Goal: Task Accomplishment & Management: Manage account settings

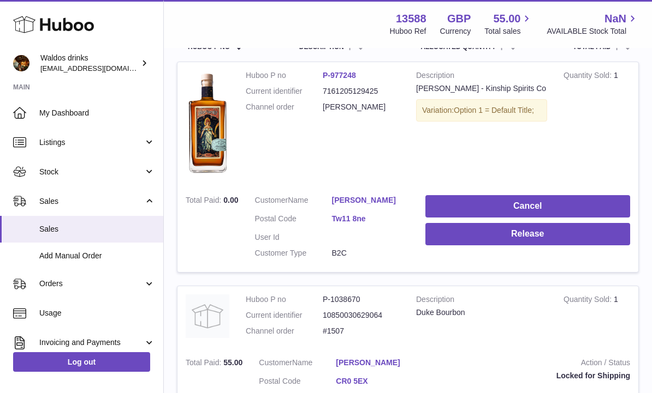
scroll to position [195, 0]
click at [526, 235] on button "Release" at bounding box center [527, 235] width 205 height 22
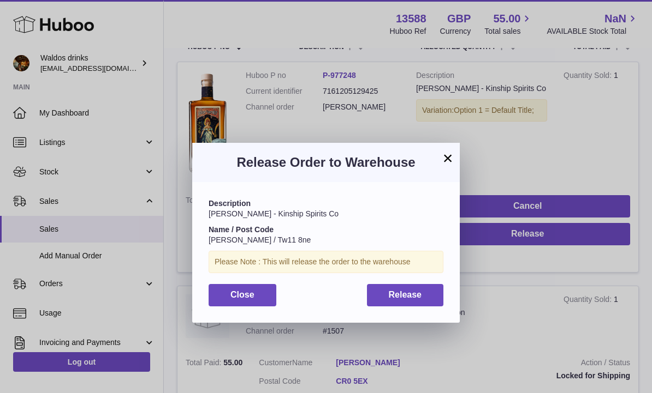
click at [417, 290] on span "Release" at bounding box center [405, 294] width 33 height 9
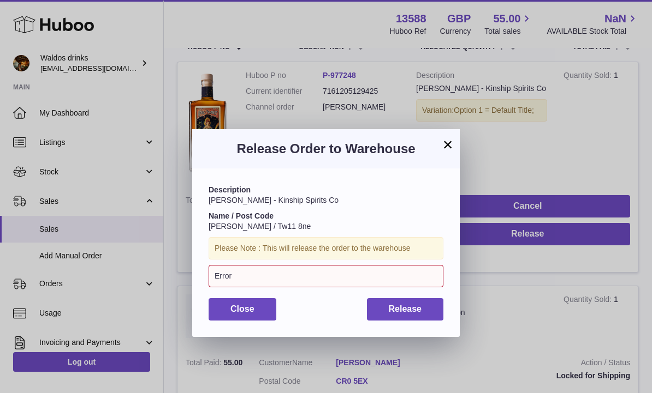
click at [446, 147] on button "×" at bounding box center [447, 144] width 13 height 13
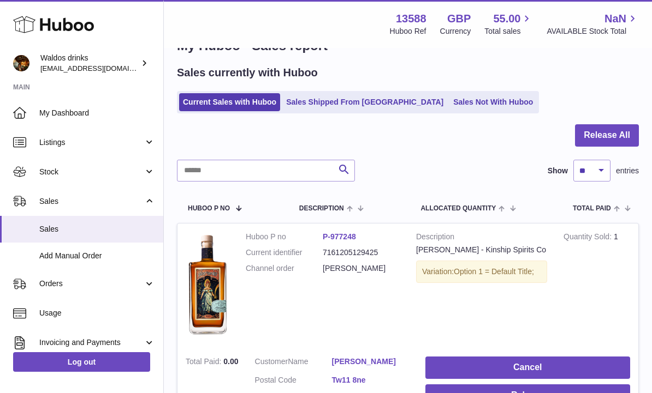
scroll to position [0, 0]
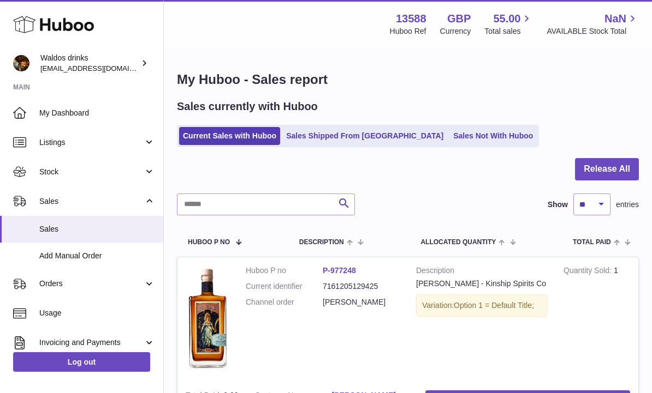
click at [617, 170] on button "Release All" at bounding box center [607, 169] width 64 height 22
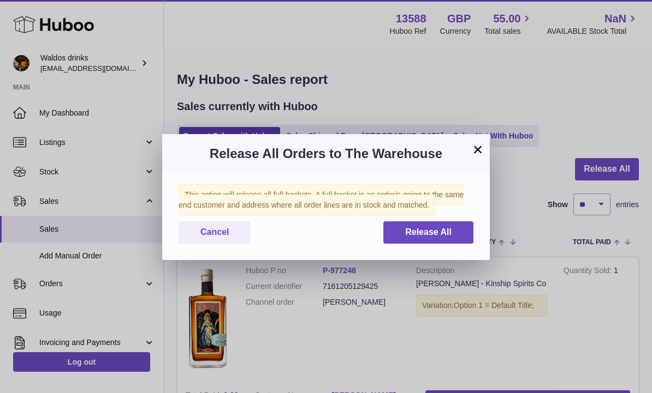
click at [437, 236] on span "Release All" at bounding box center [428, 232] width 46 height 9
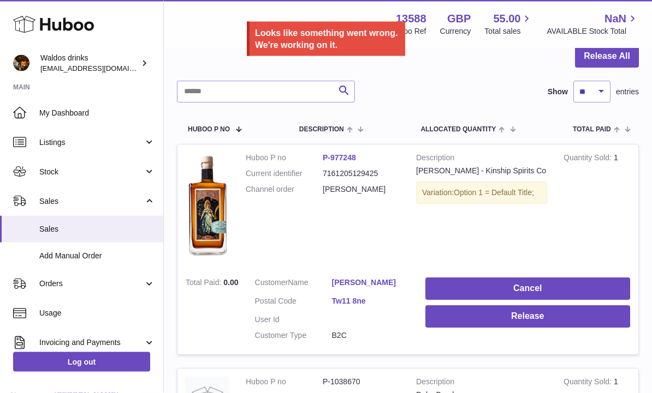
click at [518, 324] on button "Release" at bounding box center [527, 317] width 205 height 22
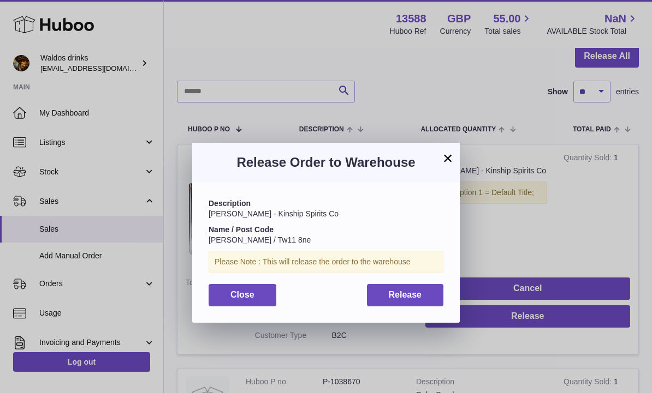
click at [409, 296] on span "Release" at bounding box center [405, 294] width 33 height 9
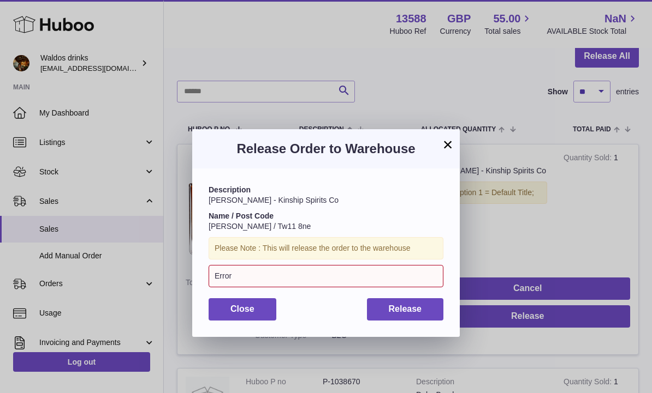
click at [256, 303] on button "Close" at bounding box center [242, 310] width 68 height 22
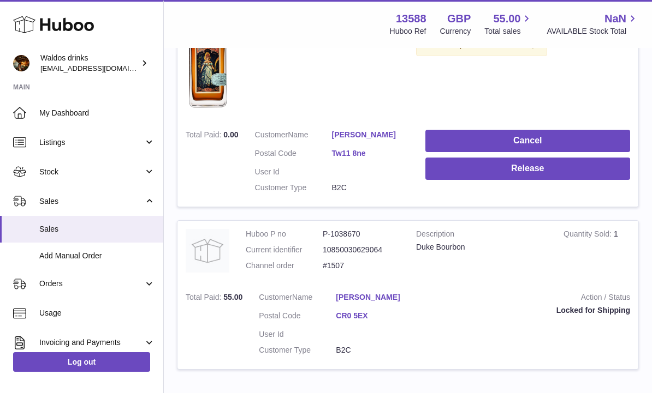
scroll to position [292, 0]
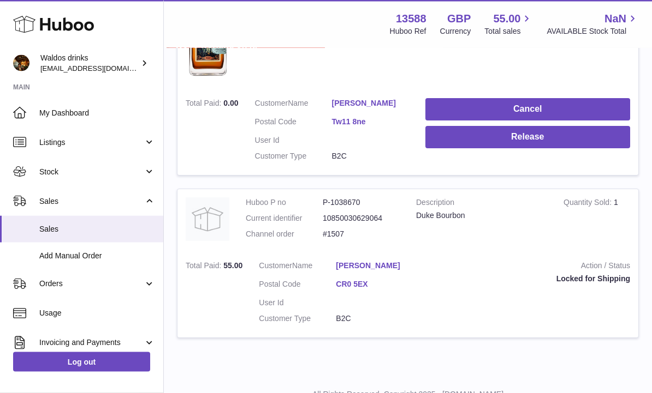
click at [533, 132] on button "Release" at bounding box center [527, 138] width 205 height 22
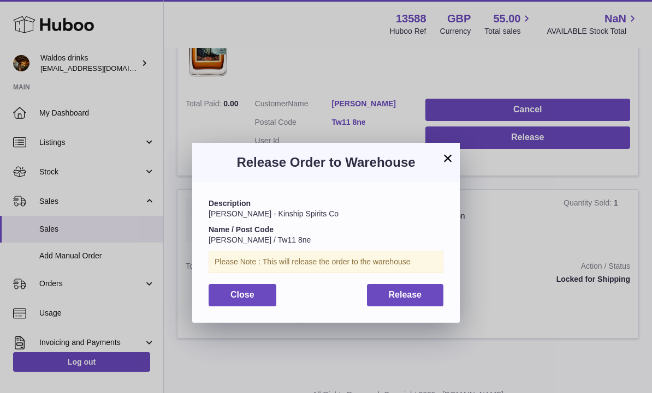
click at [410, 294] on span "Release" at bounding box center [405, 294] width 33 height 9
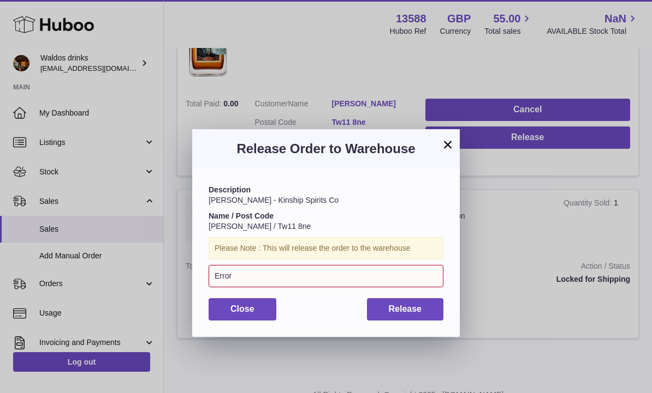
click at [404, 307] on span "Release" at bounding box center [405, 309] width 33 height 9
click at [415, 315] on button "Release" at bounding box center [405, 310] width 77 height 22
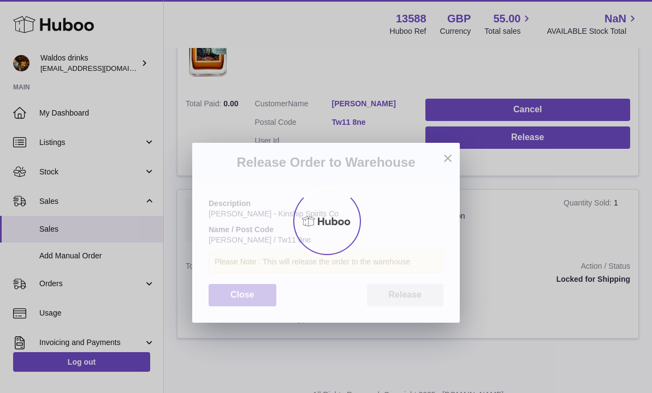
click at [419, 296] on button "Release" at bounding box center [405, 295] width 77 height 22
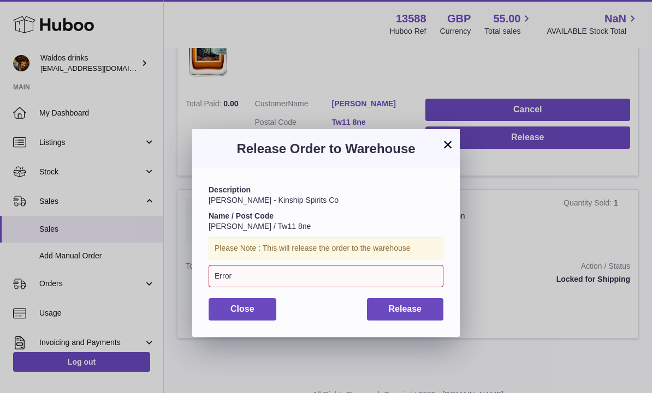
click at [417, 299] on button "Release" at bounding box center [405, 310] width 77 height 22
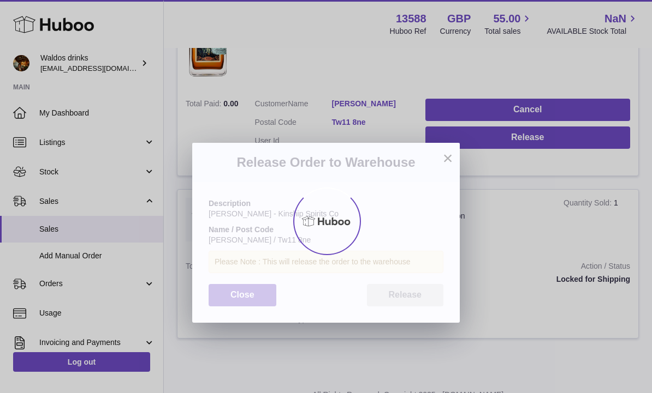
click at [429, 299] on button "Release" at bounding box center [405, 295] width 77 height 22
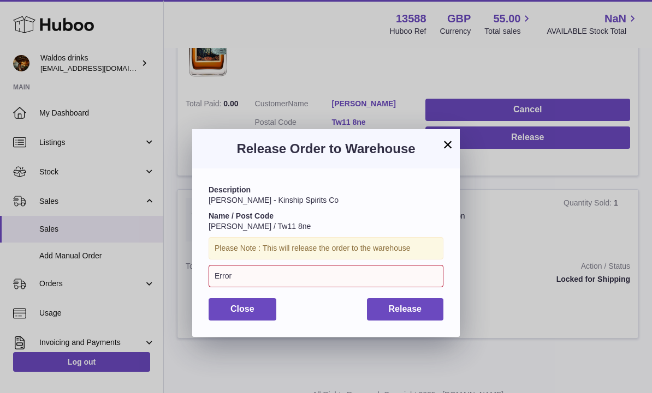
click at [429, 299] on button "Release" at bounding box center [405, 310] width 77 height 22
click at [431, 303] on button "Release" at bounding box center [405, 310] width 77 height 22
click at [259, 302] on button "Close" at bounding box center [242, 310] width 68 height 22
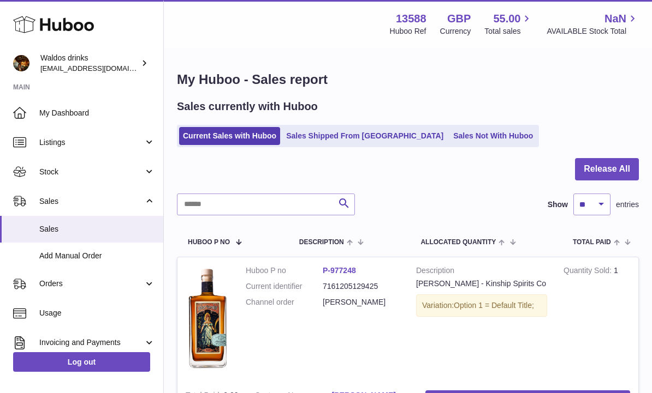
click at [604, 162] on button "Release All" at bounding box center [607, 169] width 64 height 22
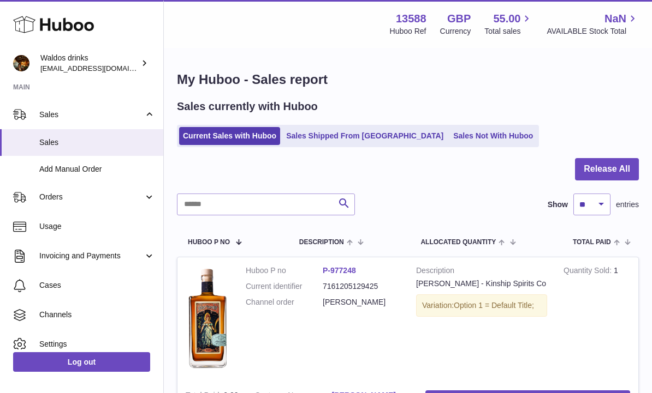
scroll to position [87, 0]
click at [144, 194] on link "Orders" at bounding box center [81, 196] width 163 height 29
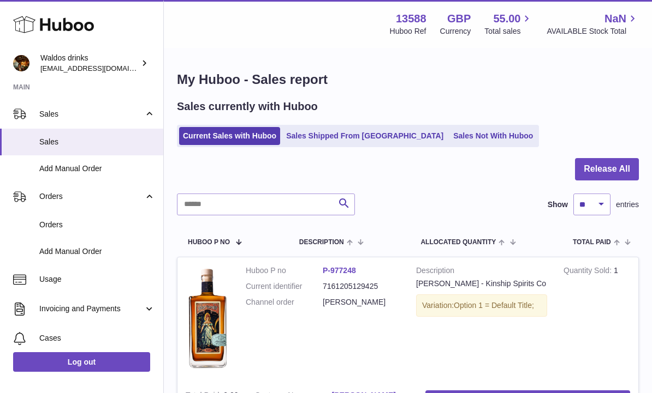
click at [77, 224] on span "Orders" at bounding box center [97, 225] width 116 height 10
click at [82, 228] on link "Orders" at bounding box center [81, 225] width 163 height 27
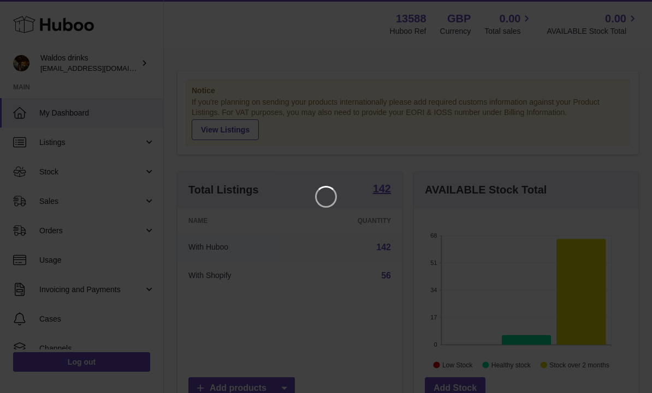
scroll to position [170, 224]
click at [628, 11] on icon "Close" at bounding box center [623, 9] width 13 height 13
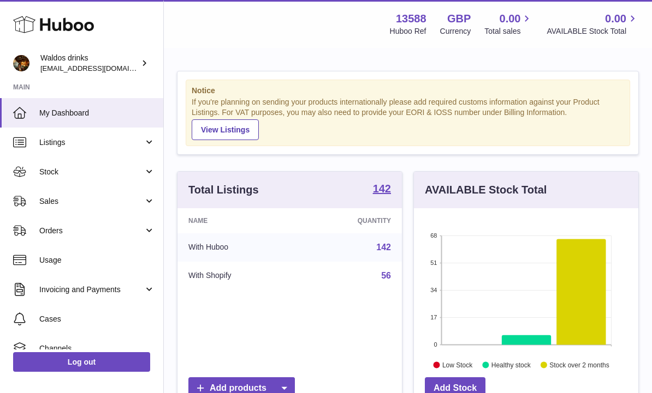
click at [82, 232] on span "Orders" at bounding box center [91, 231] width 104 height 10
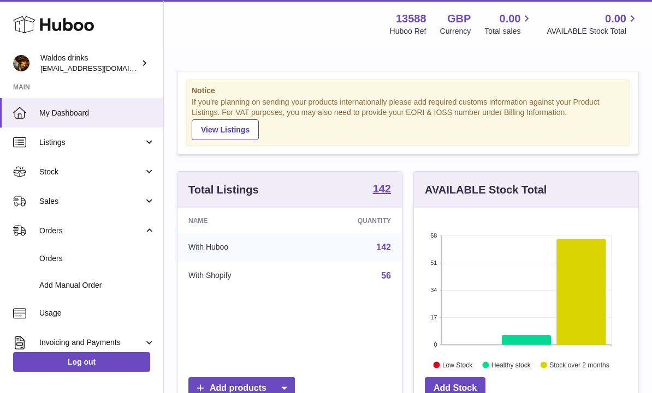
click at [58, 270] on link "Orders" at bounding box center [81, 259] width 163 height 27
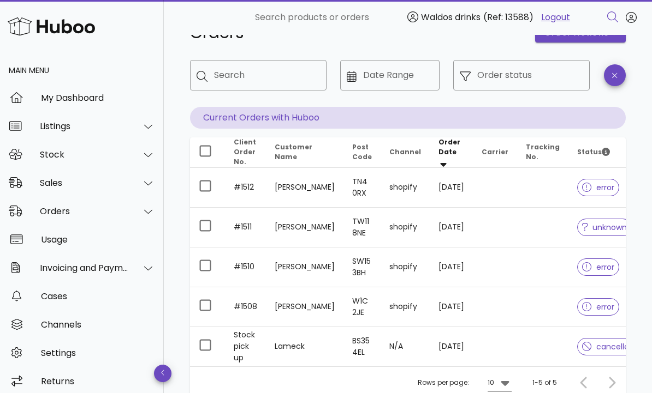
scroll to position [35, 0]
click at [498, 185] on td at bounding box center [495, 189] width 44 height 40
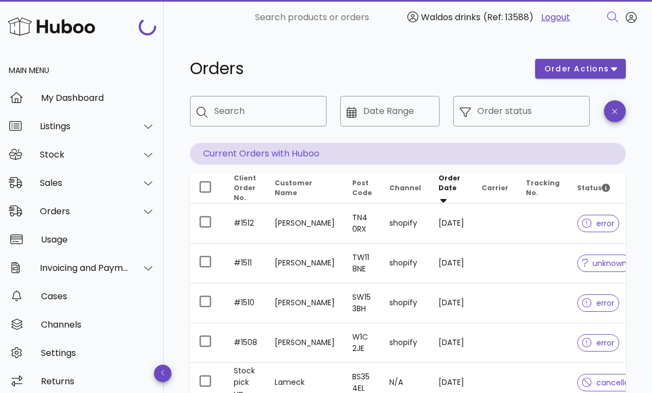
scroll to position [73, 0]
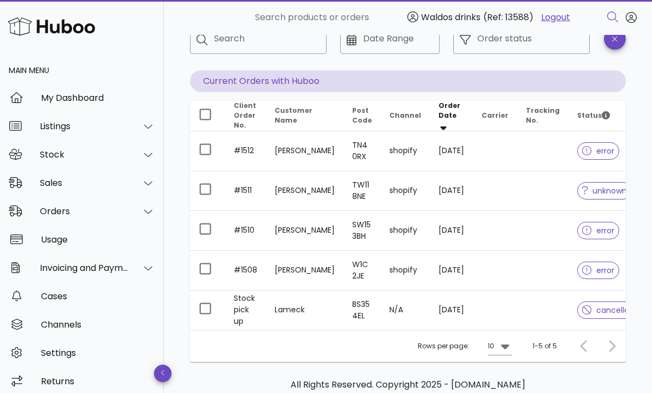
click at [455, 190] on td "12/08/2025" at bounding box center [450, 191] width 43 height 40
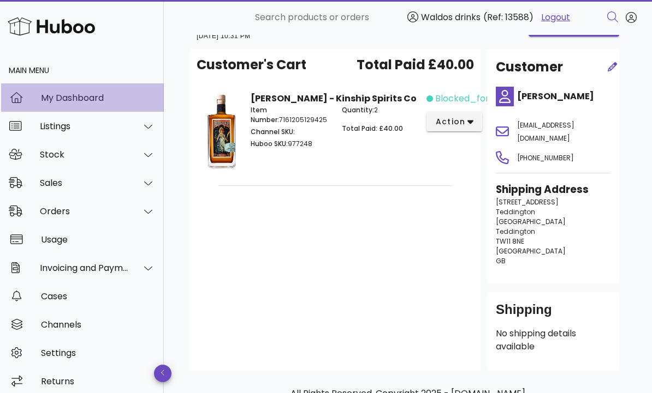
click at [99, 93] on div "My Dashboard" at bounding box center [98, 98] width 114 height 10
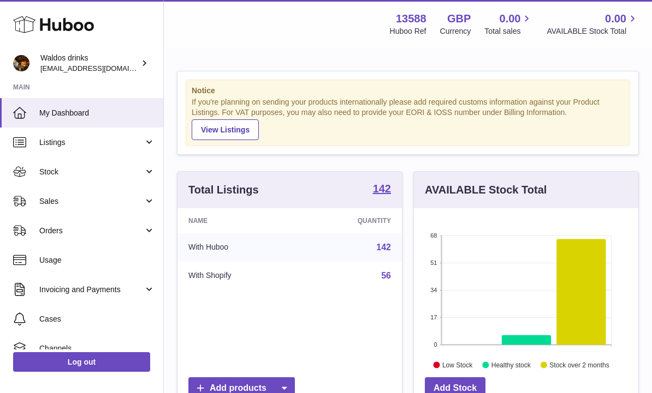
scroll to position [170, 224]
click at [53, 144] on span "Listings" at bounding box center [91, 143] width 104 height 10
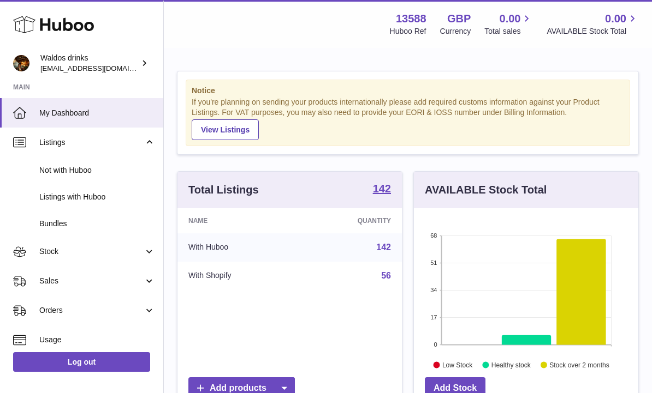
click at [150, 283] on link "Sales" at bounding box center [81, 281] width 163 height 29
click at [91, 311] on span "Sales" at bounding box center [97, 310] width 116 height 10
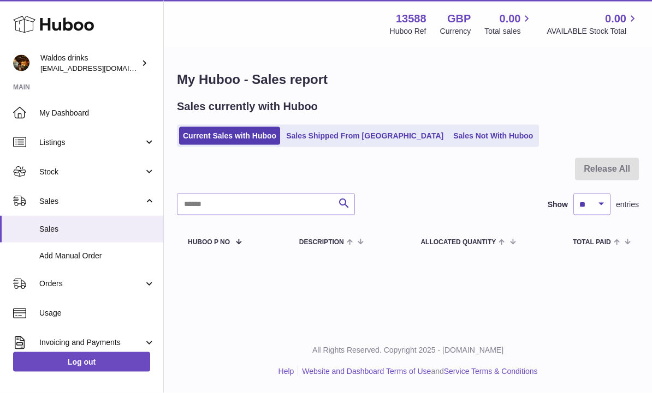
scroll to position [28, 0]
click at [352, 127] on link "Sales Shipped From [GEOGRAPHIC_DATA]" at bounding box center [364, 136] width 165 height 18
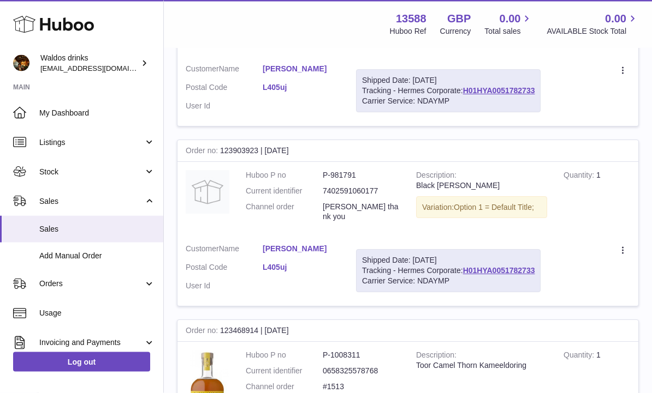
scroll to position [738, 0]
click at [150, 172] on link "Stock" at bounding box center [81, 171] width 163 height 29
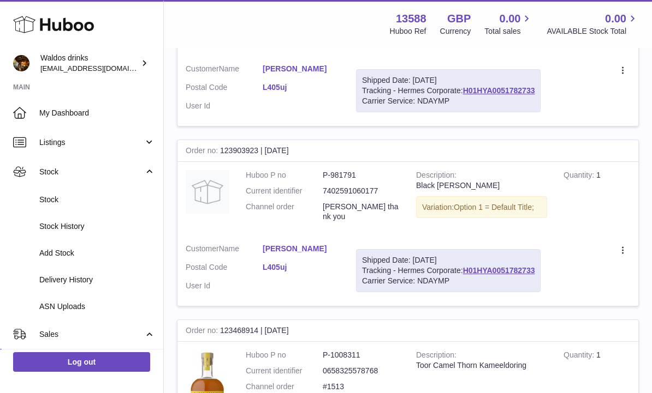
click at [78, 196] on span "Stock" at bounding box center [97, 200] width 116 height 10
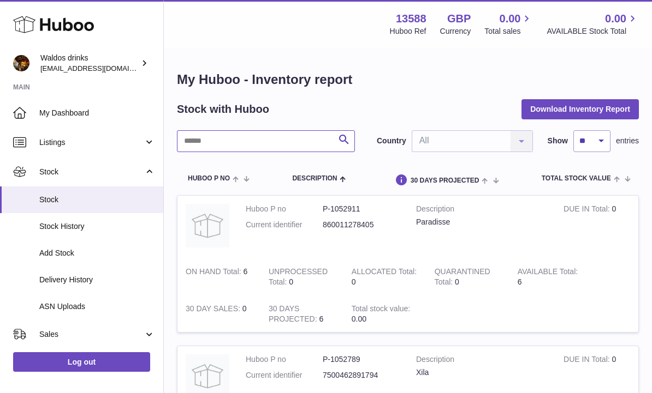
click at [215, 140] on input "text" at bounding box center [266, 141] width 178 height 22
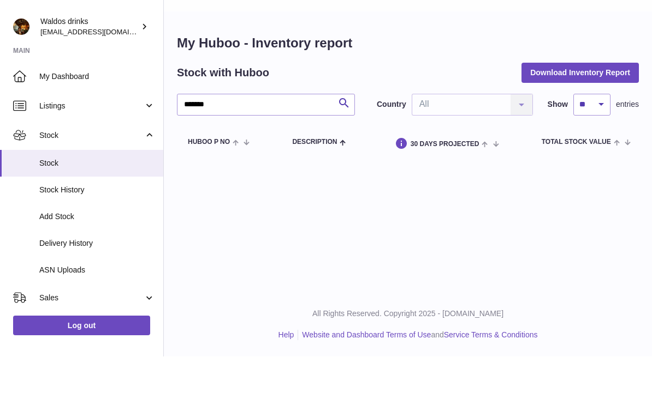
scroll to position [37, 0]
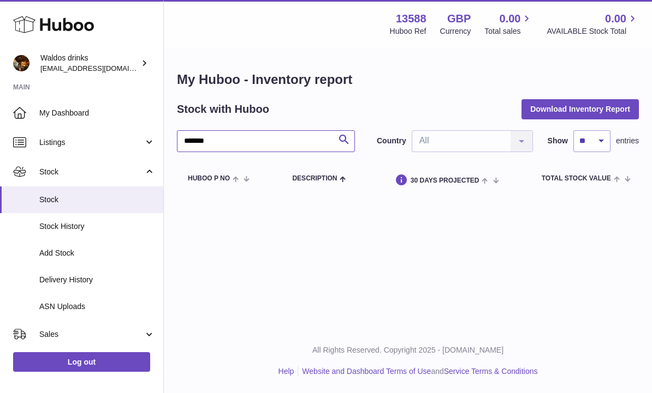
click at [228, 130] on input "*******" at bounding box center [266, 141] width 178 height 22
click at [227, 130] on input "*******" at bounding box center [266, 141] width 178 height 22
type input "*"
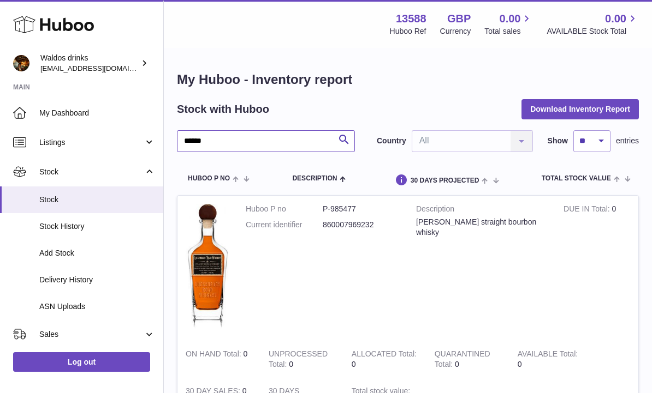
click at [219, 136] on input "******" at bounding box center [266, 141] width 178 height 22
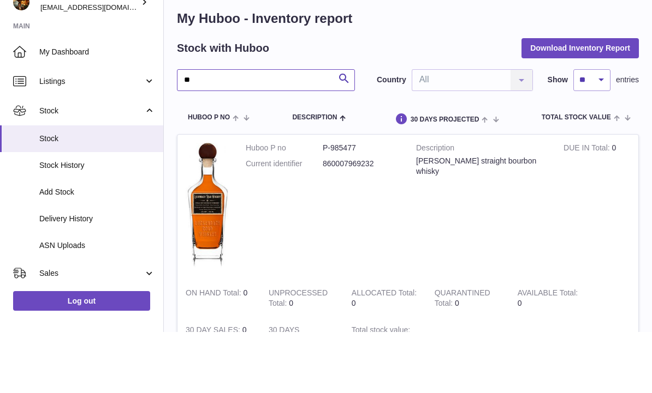
type input "*"
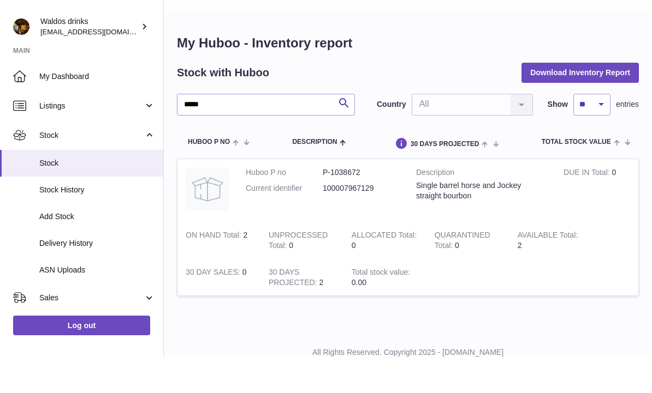
scroll to position [37, 0]
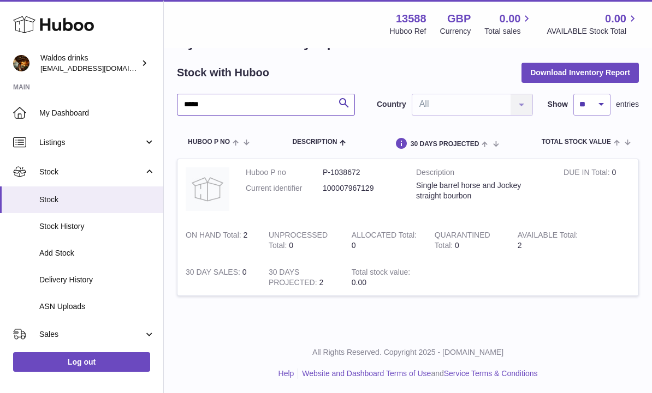
type input "*****"
click at [460, 196] on div "Single barrel horse and Jockey straight bourbon" at bounding box center [481, 191] width 131 height 21
click at [498, 188] on div "Single barrel horse and Jockey straight bourbon" at bounding box center [481, 191] width 131 height 21
click at [569, 225] on td "AVAILABLE Total 2" at bounding box center [550, 240] width 83 height 37
click at [571, 244] on td "AVAILABLE Total 2" at bounding box center [550, 240] width 83 height 37
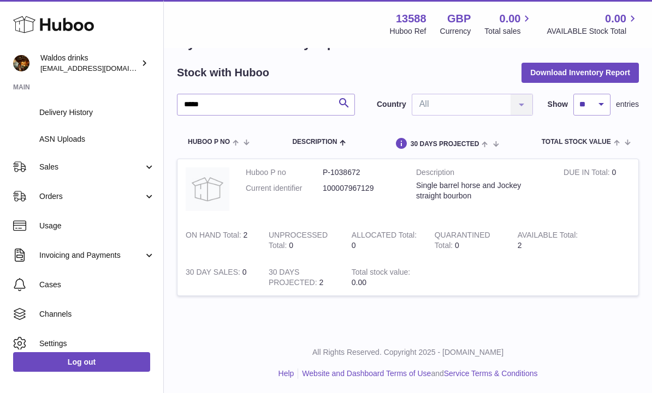
scroll to position [167, 0]
click at [147, 160] on link "Sales" at bounding box center [81, 167] width 163 height 29
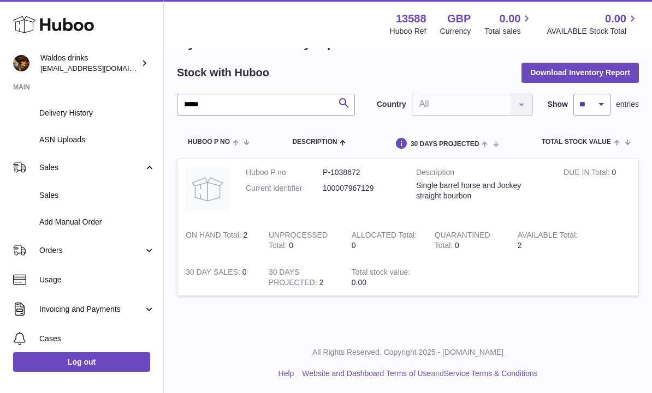
click at [110, 196] on span "Sales" at bounding box center [97, 195] width 116 height 10
